Goal: Task Accomplishment & Management: Manage account settings

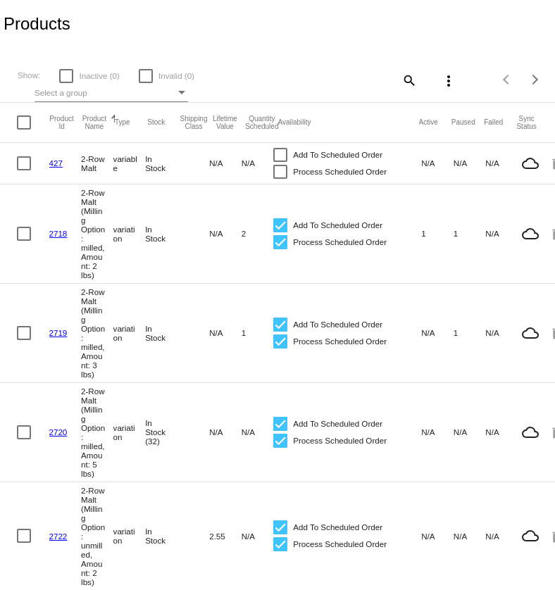
click at [406, 80] on mat-icon "search" at bounding box center [408, 80] width 17 height 22
click at [356, 80] on input "Search" at bounding box center [371, 77] width 92 height 11
type input "simcoe"
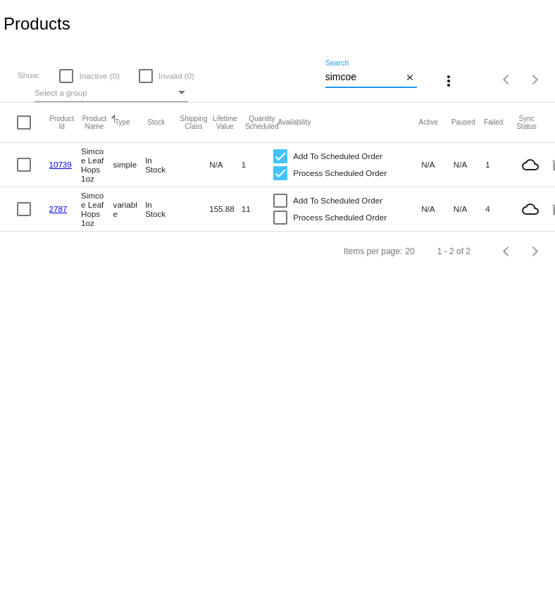
scroll to position [0, 43]
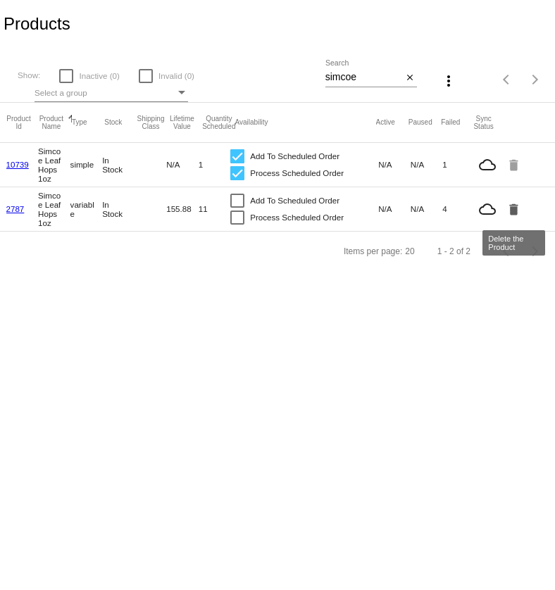
click at [519, 206] on mat-icon "delete" at bounding box center [514, 209] width 17 height 22
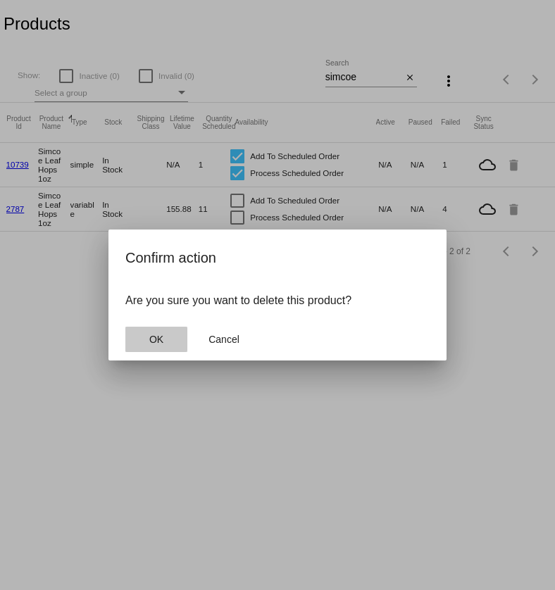
click at [171, 344] on button "OK" at bounding box center [156, 339] width 62 height 25
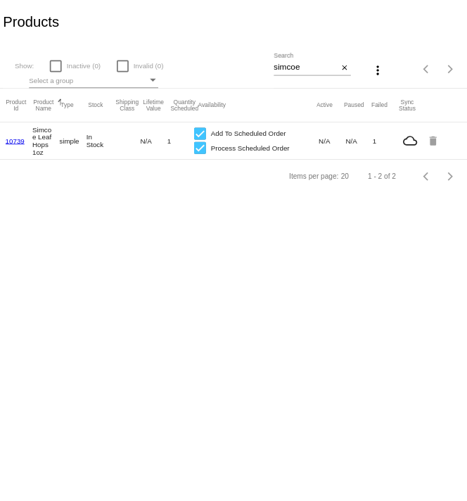
scroll to position [0, 0]
